Goal: Task Accomplishment & Management: Manage account settings

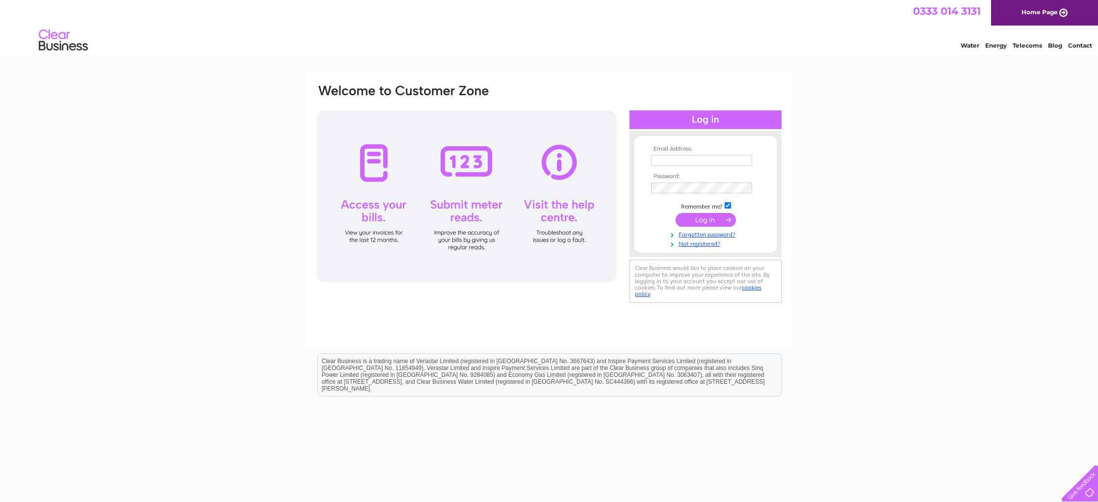
click at [679, 157] on input "text" at bounding box center [701, 160] width 101 height 11
type input "[EMAIL_ADDRESS][DOMAIN_NAME]"
click at [785, 205] on div "Email Address: admin@elitewineandwhisky.com Password:" at bounding box center [549, 211] width 486 height 275
click at [676, 214] on input "submit" at bounding box center [706, 221] width 60 height 14
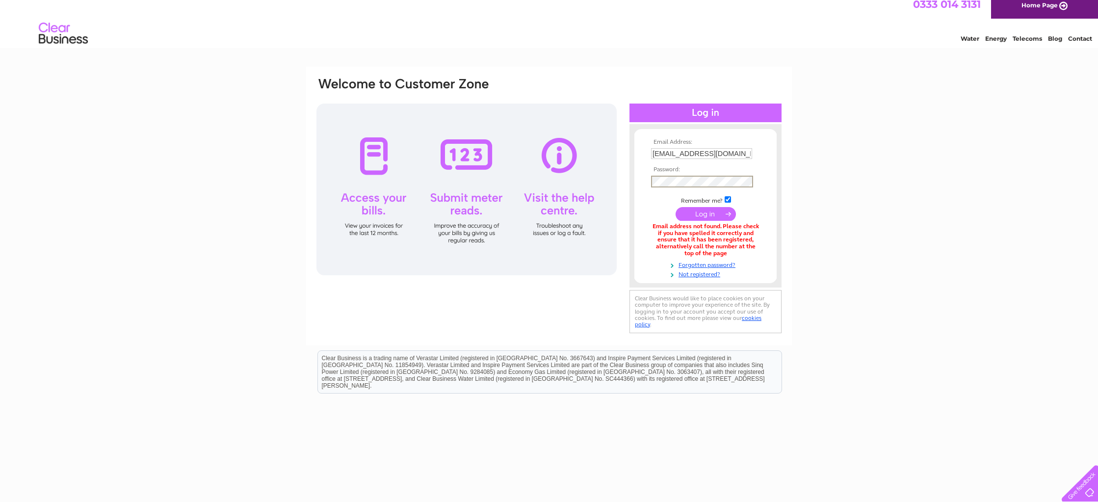
scroll to position [8, 0]
click at [676, 206] on input "submit" at bounding box center [706, 213] width 60 height 14
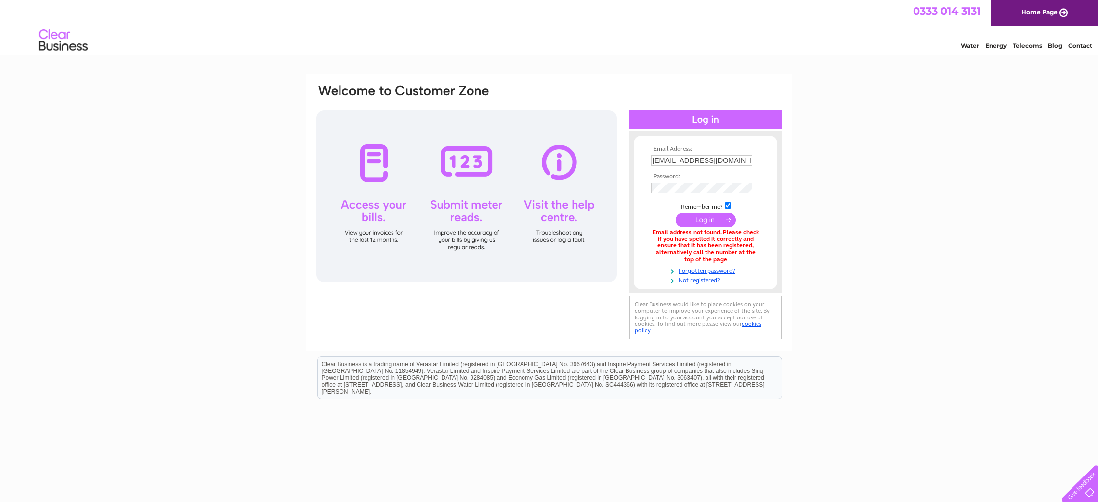
click at [944, 6] on span "0333 014 3131" at bounding box center [947, 11] width 68 height 12
click at [58, 45] on img at bounding box center [63, 41] width 50 height 30
